Goal: Information Seeking & Learning: Learn about a topic

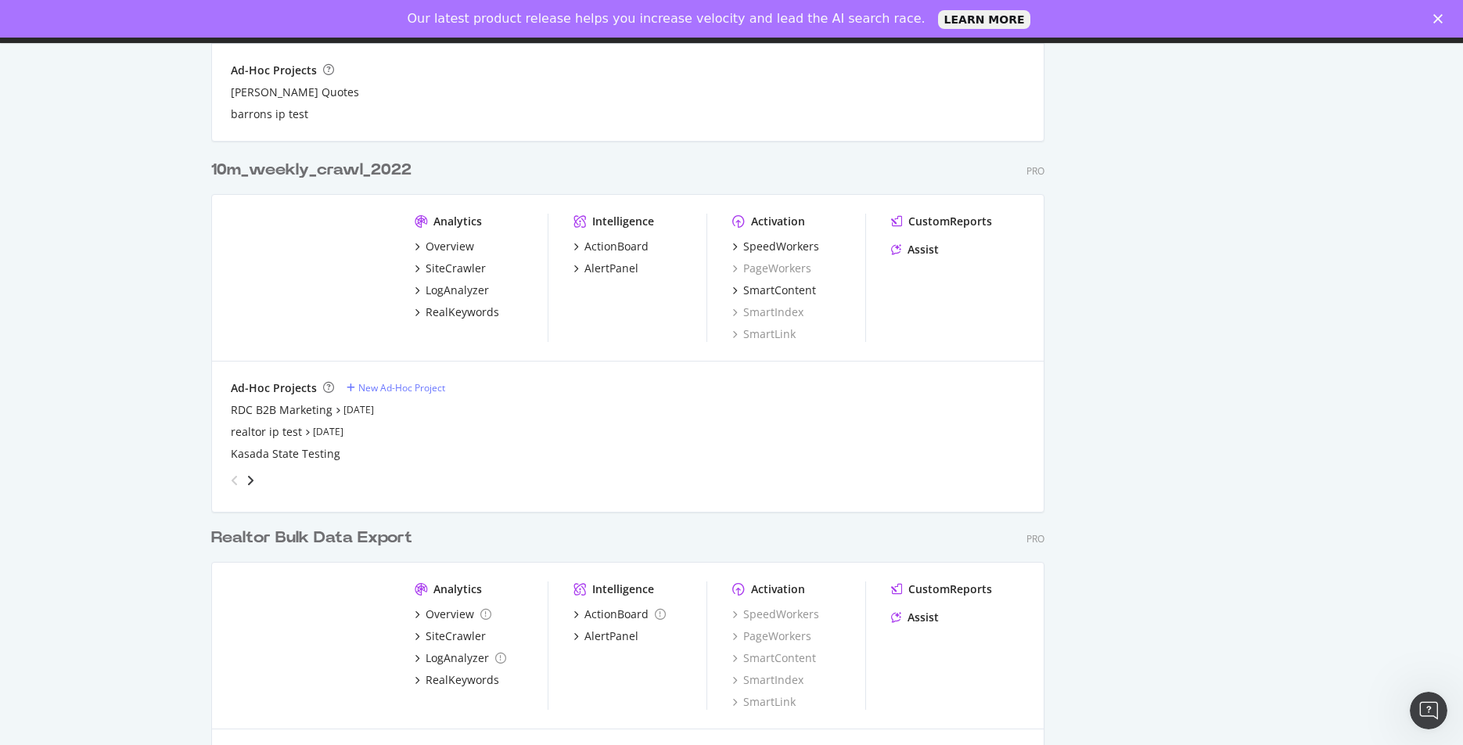
scroll to position [1655, 0]
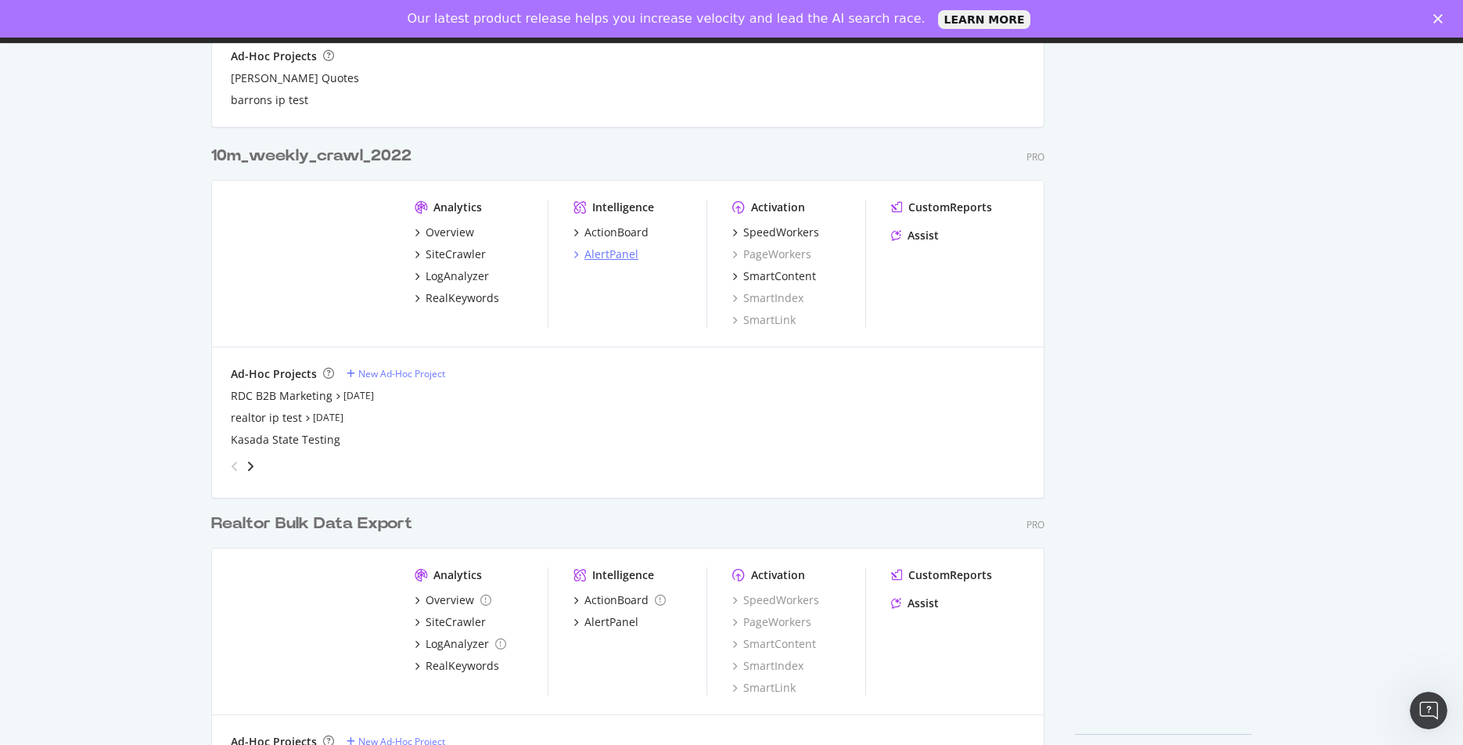
click at [606, 257] on div "AlertPanel" at bounding box center [612, 255] width 54 height 16
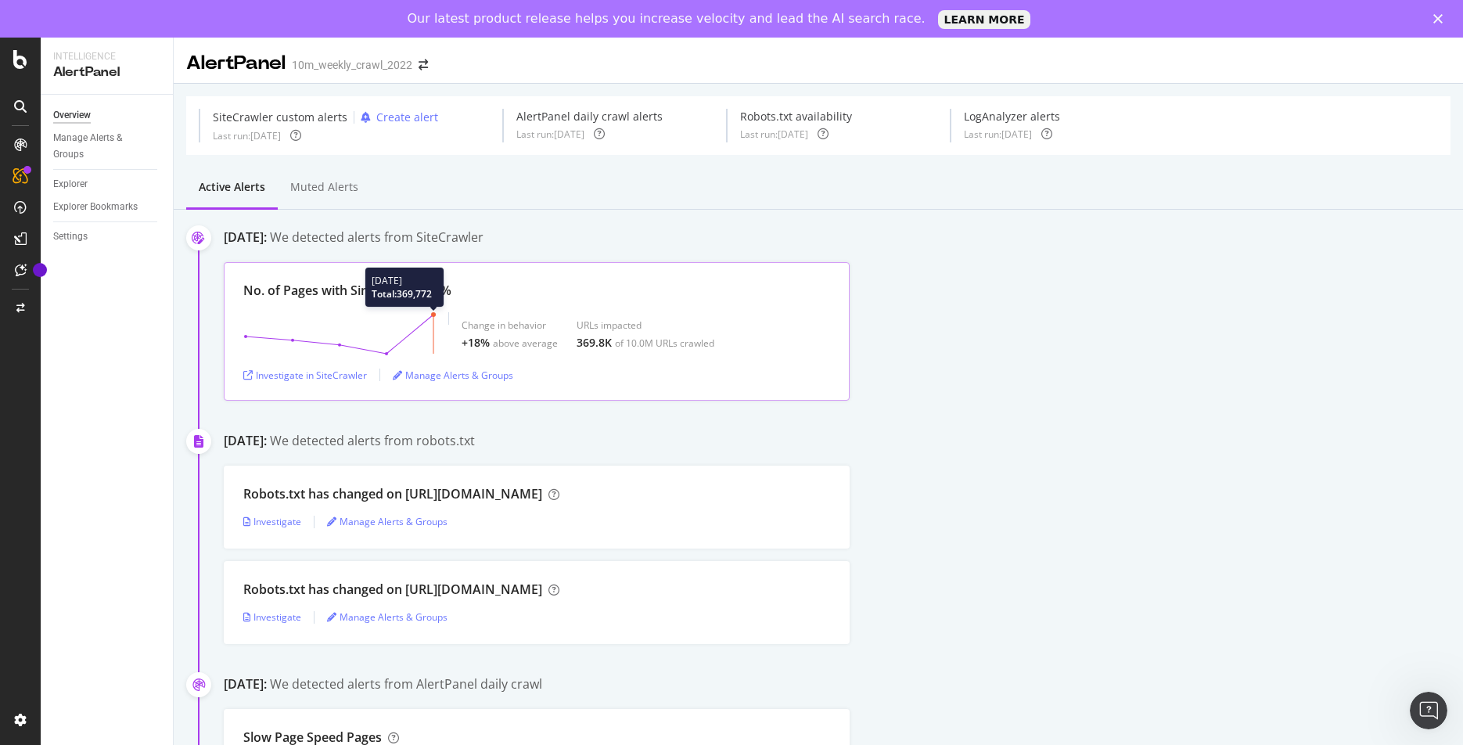
click at [434, 329] on line at bounding box center [434, 334] width 0 height 39
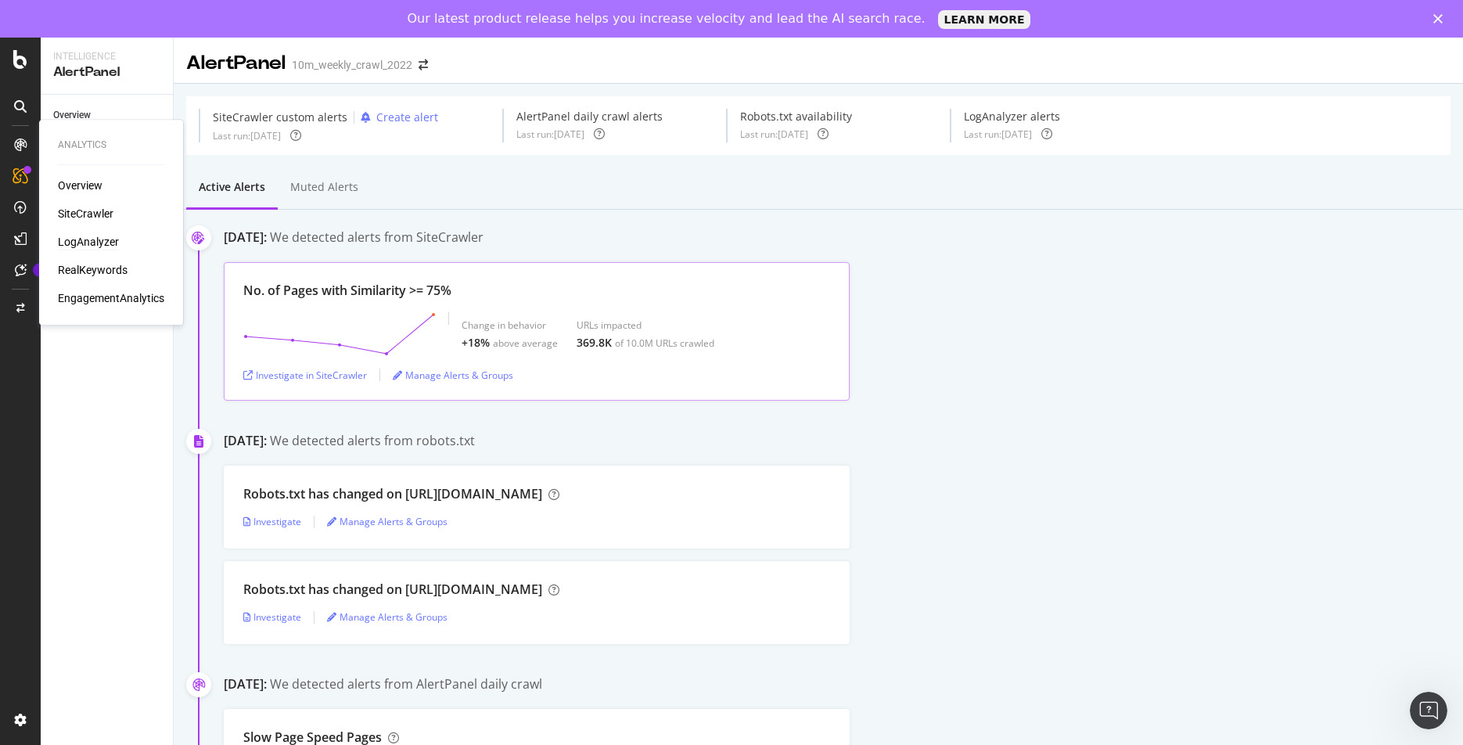
click at [69, 242] on div "LogAnalyzer" at bounding box center [88, 242] width 61 height 16
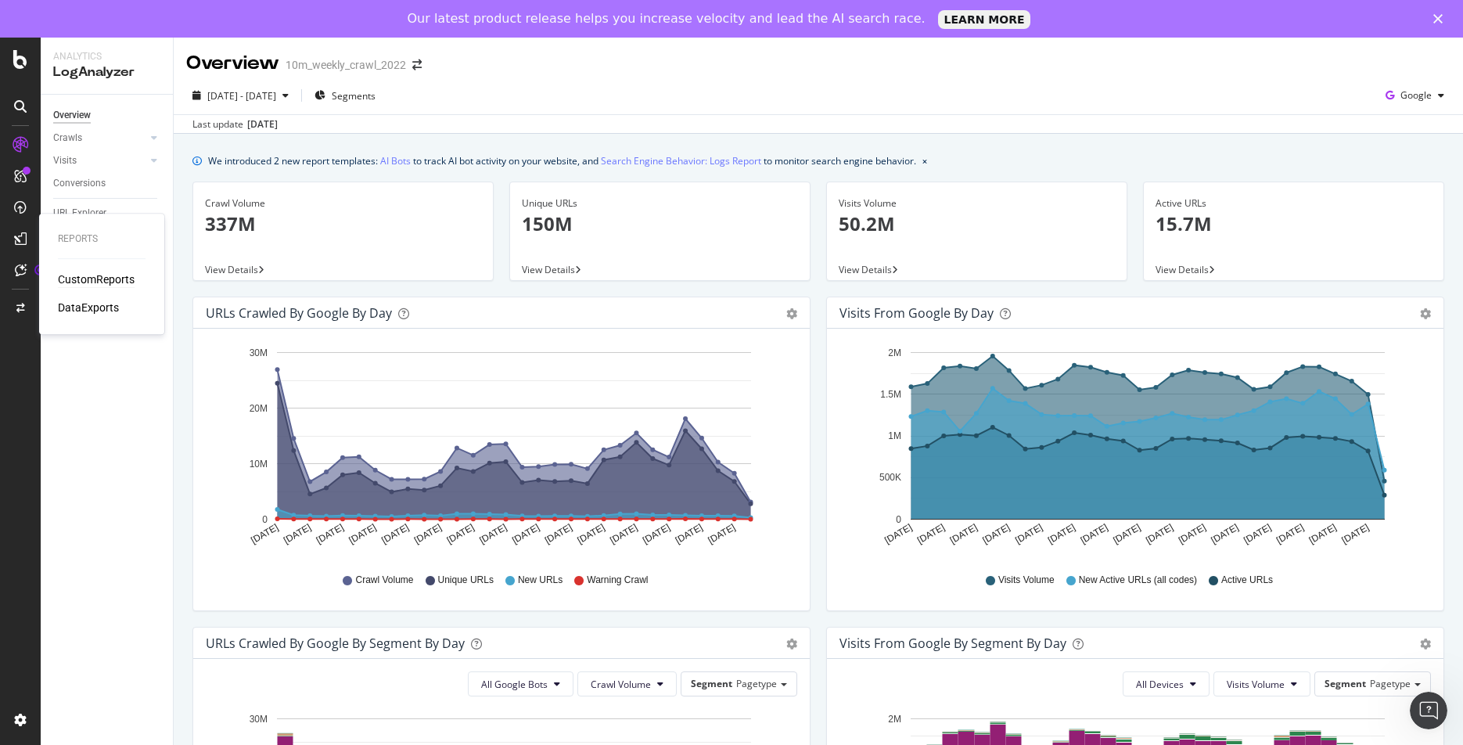
click at [83, 279] on div "CustomReports" at bounding box center [96, 280] width 77 height 16
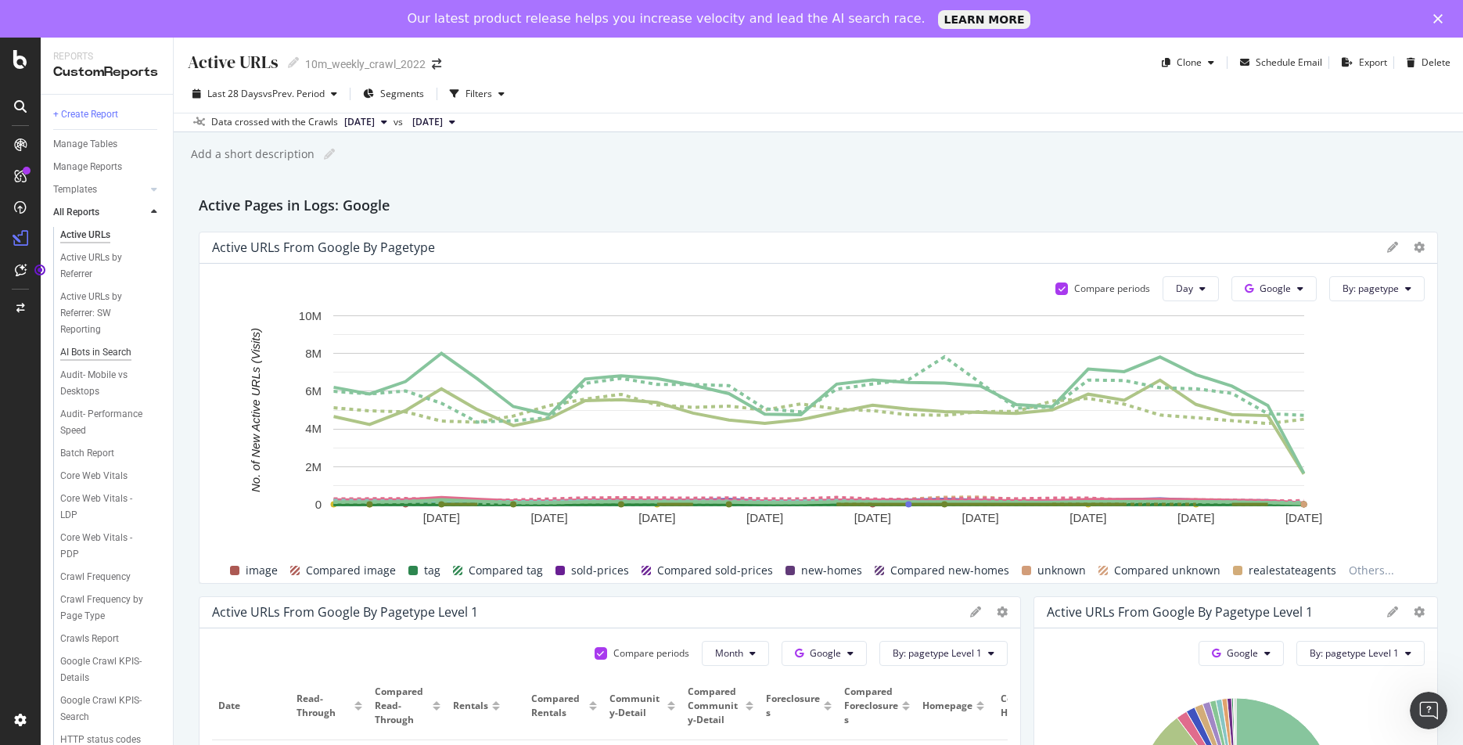
click at [93, 355] on div "AI Bots in Search" at bounding box center [95, 352] width 71 height 16
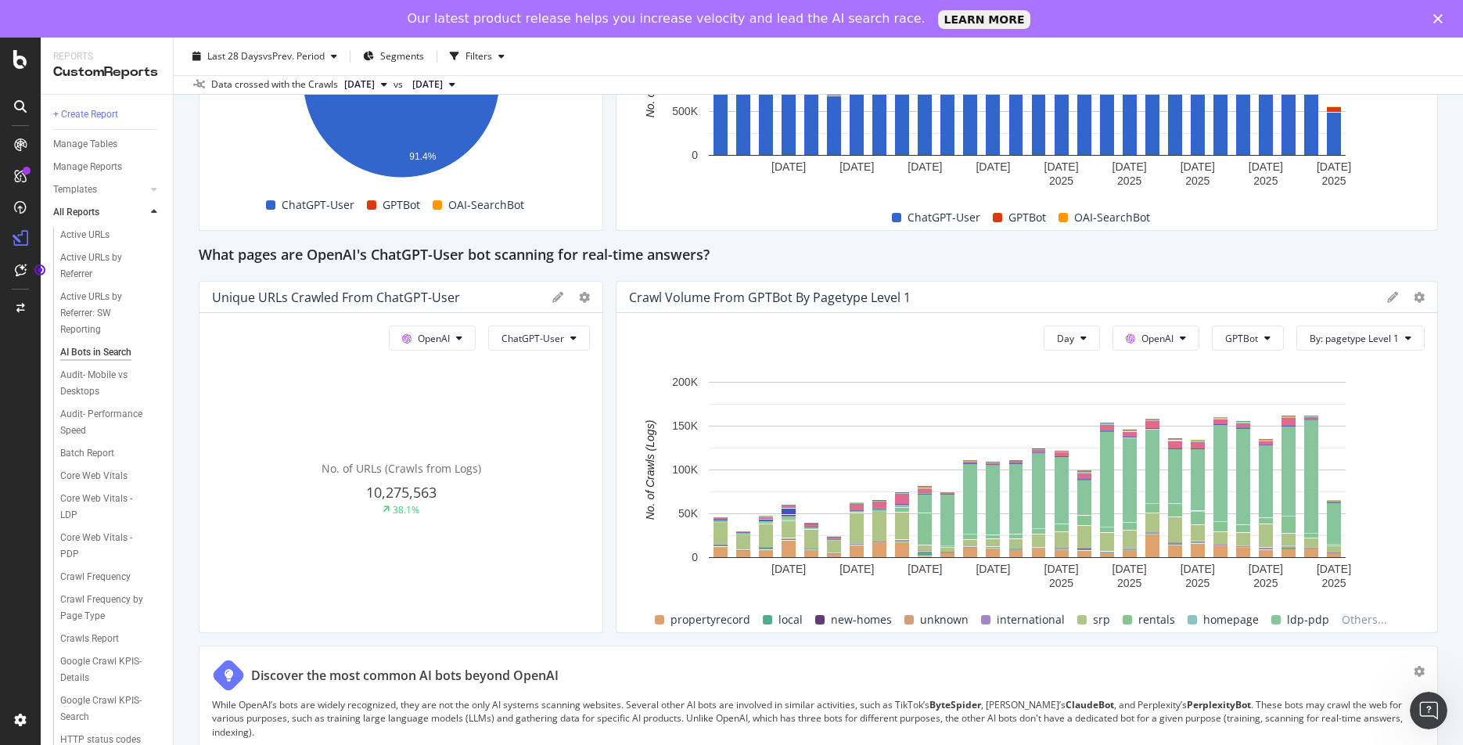
scroll to position [1377, 0]
